Goal: Check status: Check status

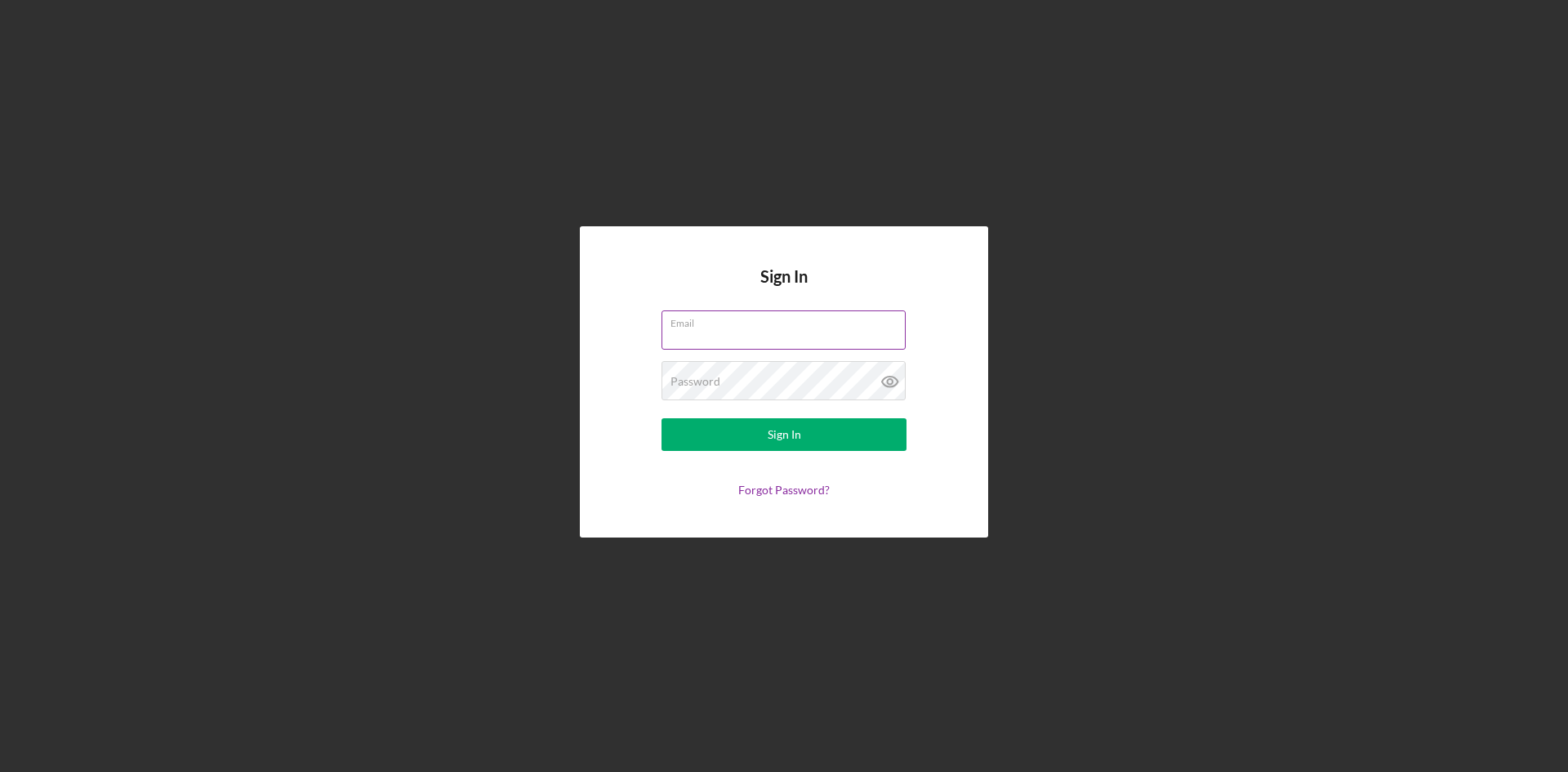
click at [736, 329] on input "Email" at bounding box center [784, 330] width 245 height 39
type input "[EMAIL_ADDRESS][DOMAIN_NAME]"
click at [794, 428] on div "Sign In" at bounding box center [784, 435] width 34 height 33
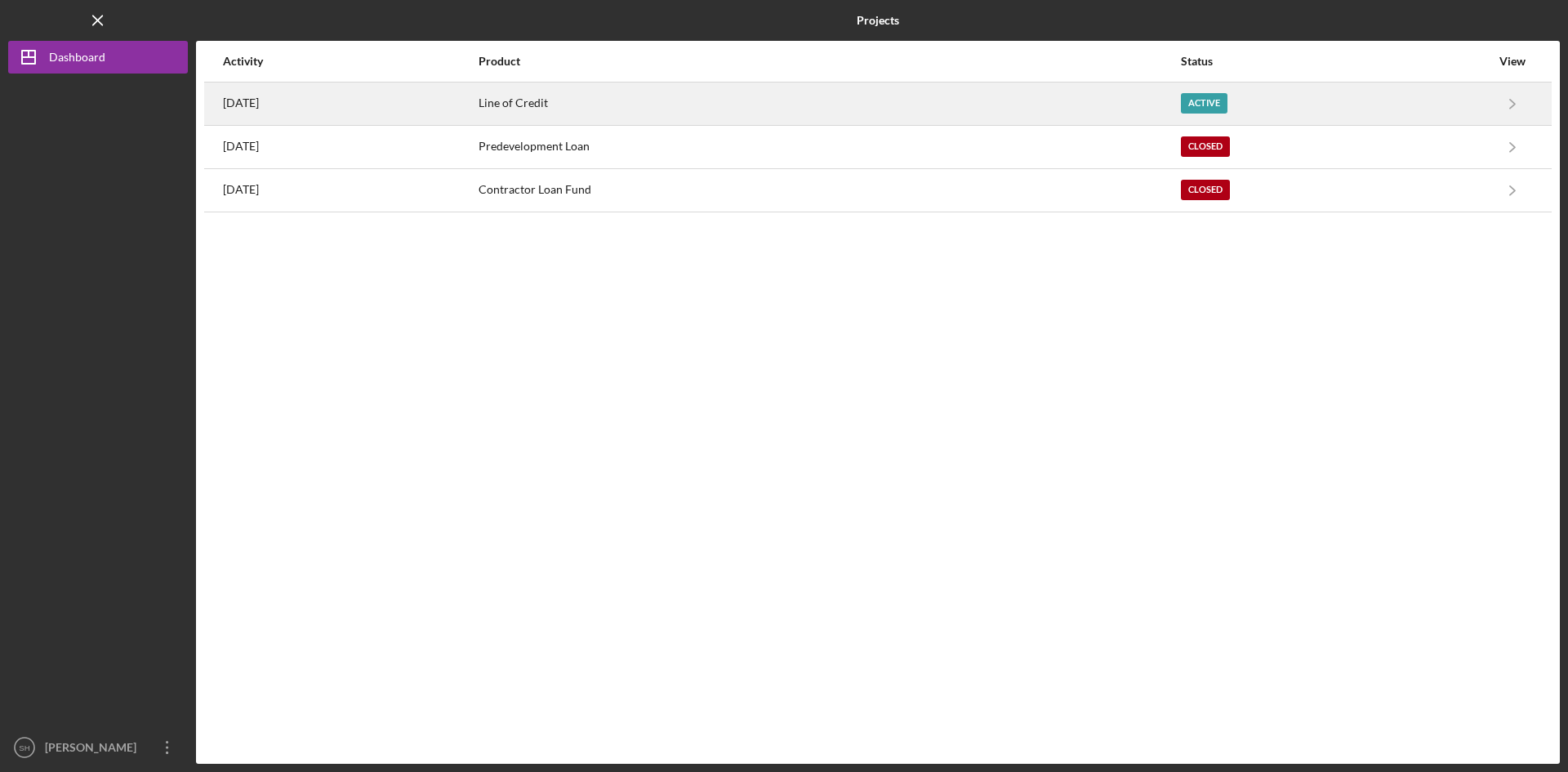
click at [1221, 95] on div "Active" at bounding box center [1204, 103] width 47 height 21
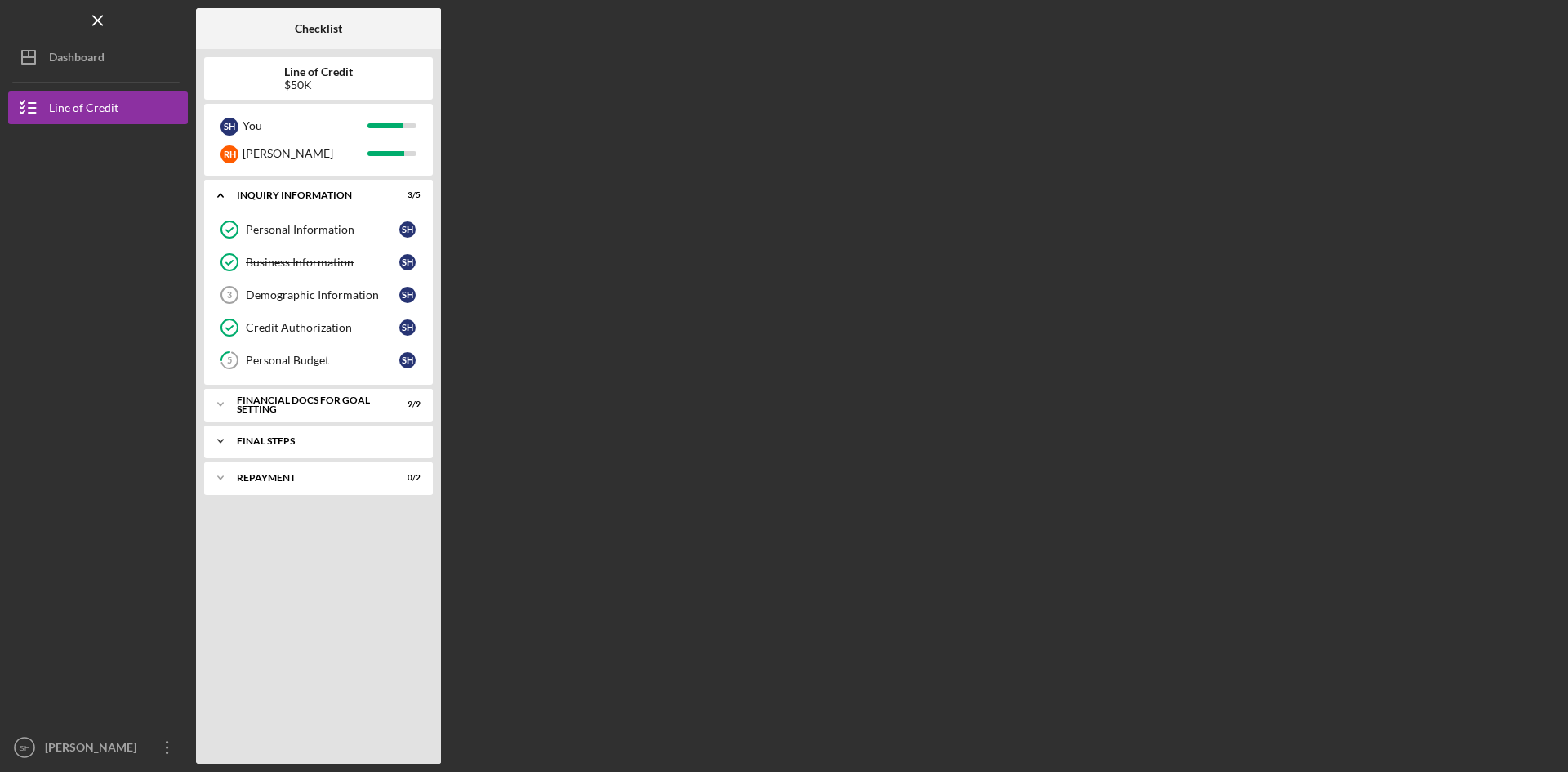
click at [286, 437] on div "FINAL STEPS" at bounding box center [324, 441] width 175 height 10
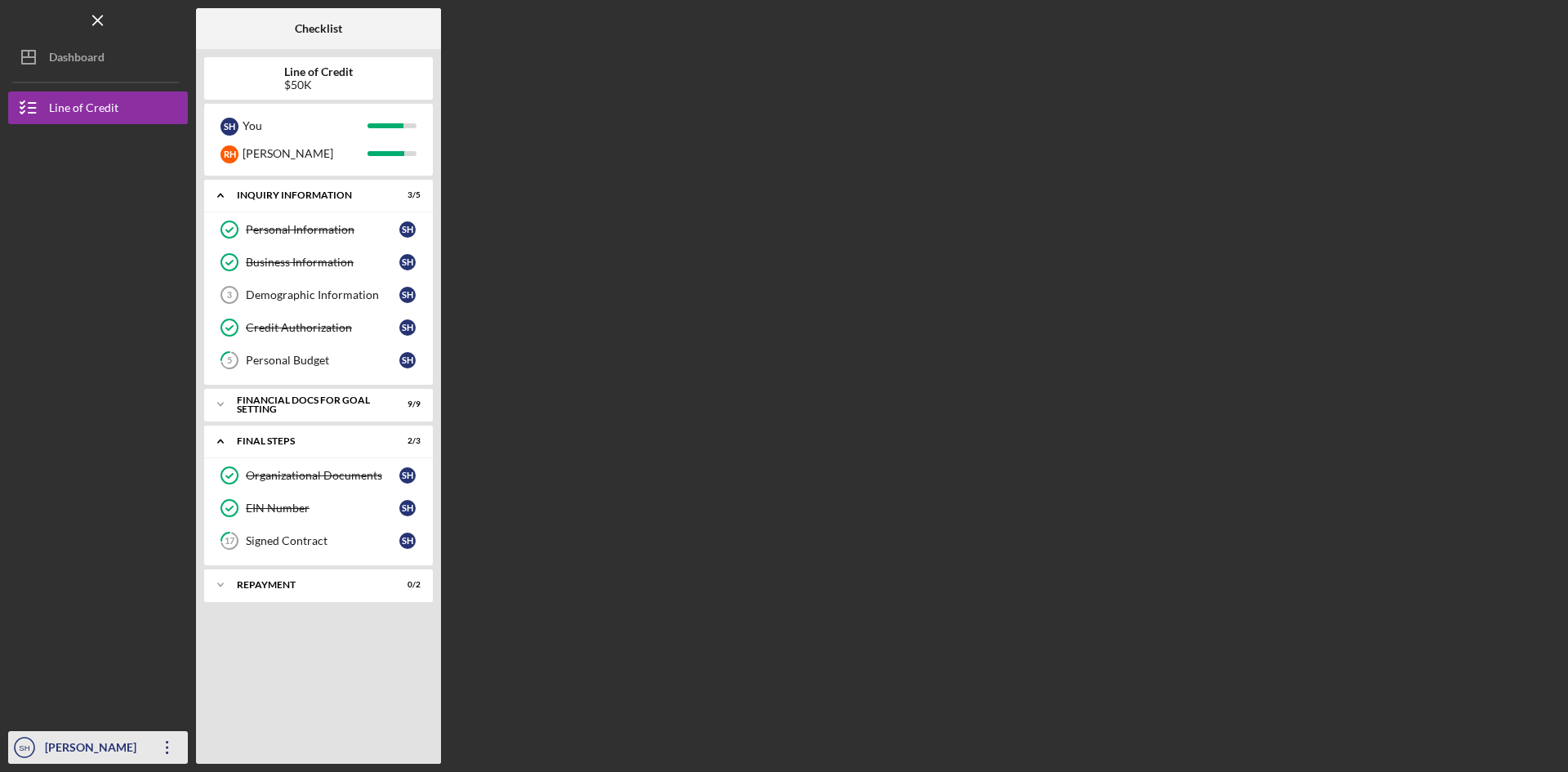
click at [137, 749] on div "[PERSON_NAME]" at bounding box center [94, 749] width 106 height 36
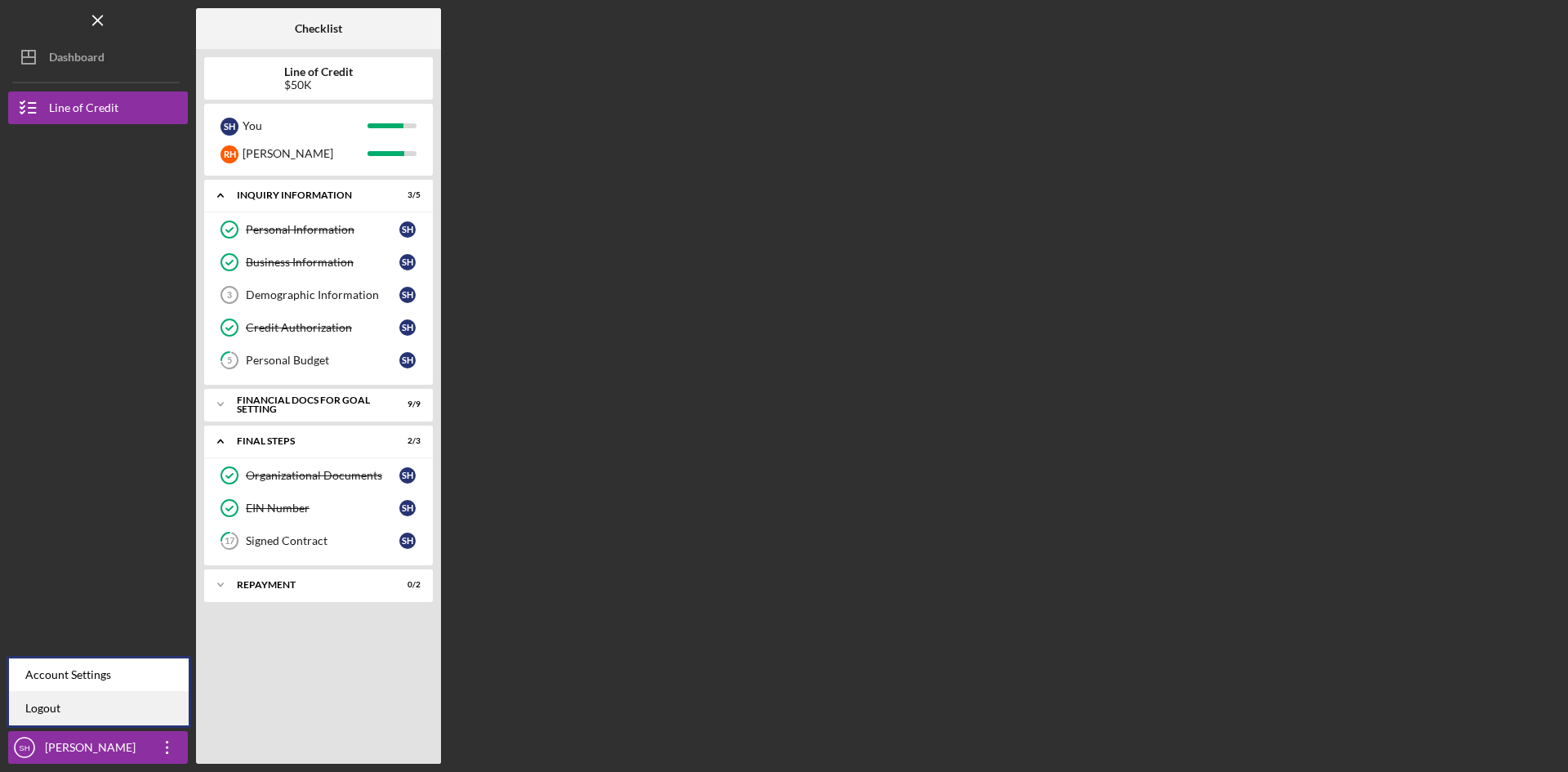
click at [62, 705] on link "Logout" at bounding box center [98, 708] width 180 height 34
